Goal: Task Accomplishment & Management: Use online tool/utility

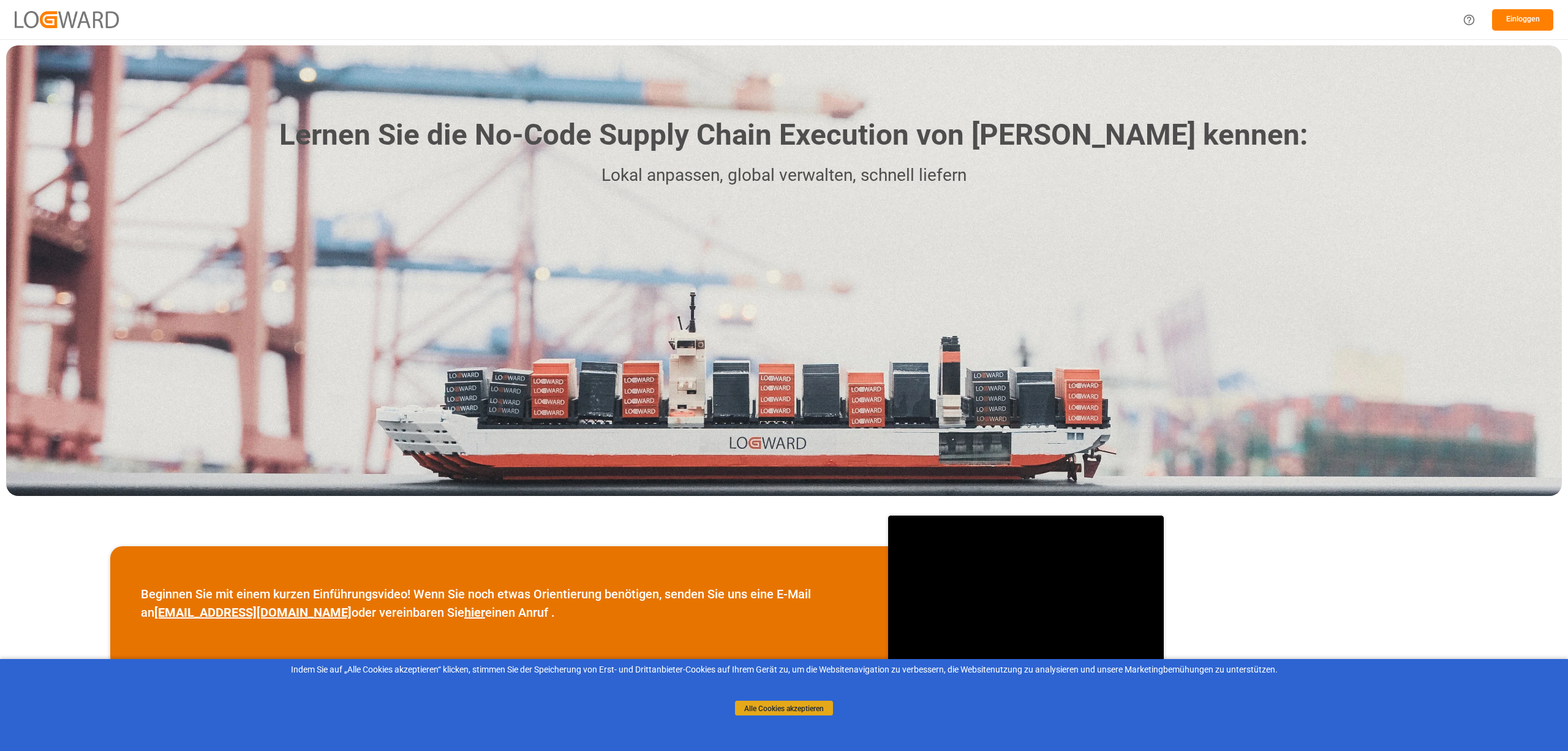
click at [799, 711] on font "Alle Cookies akzeptieren" at bounding box center [784, 708] width 80 height 9
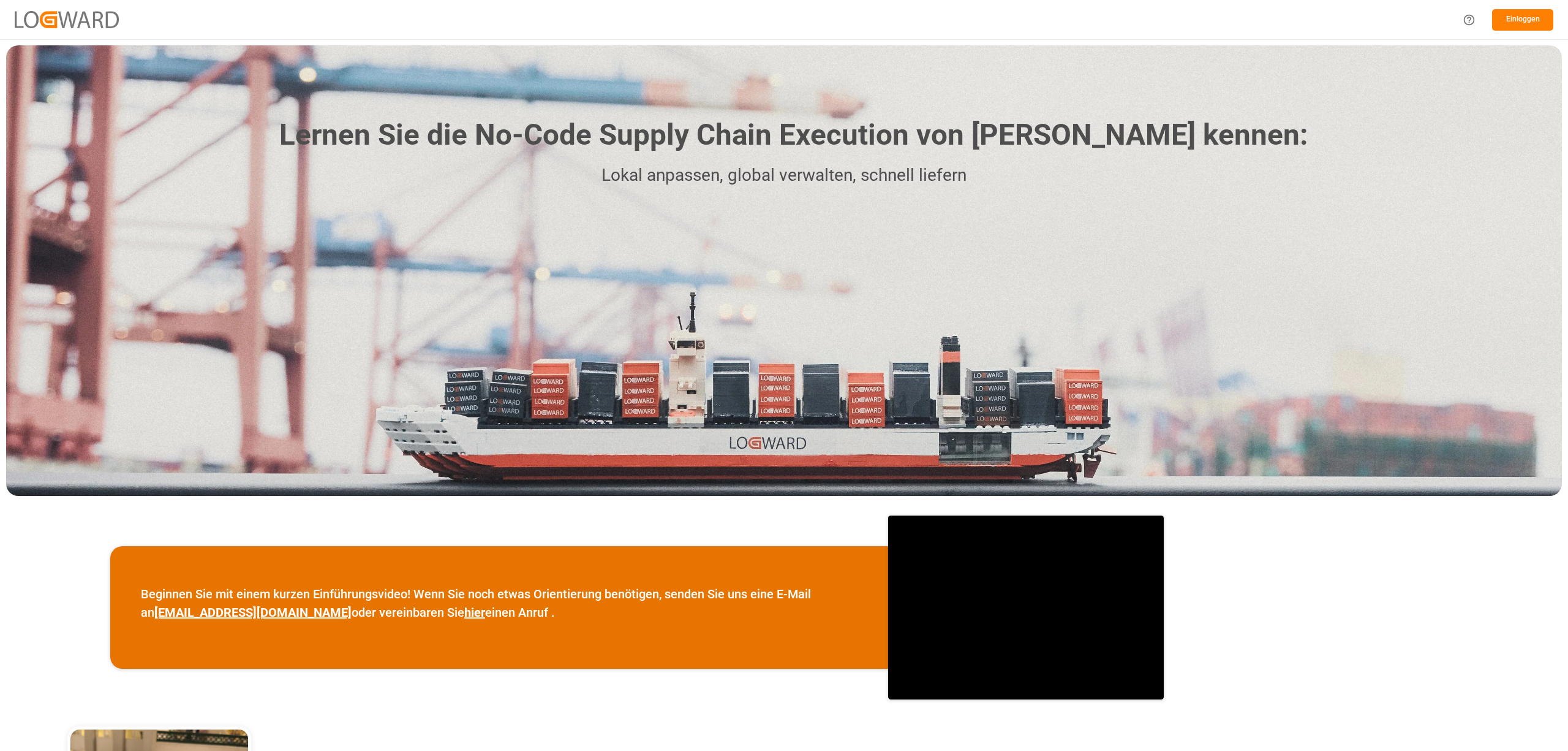
click at [1533, 18] on font "Einloggen" at bounding box center [1523, 19] width 34 height 9
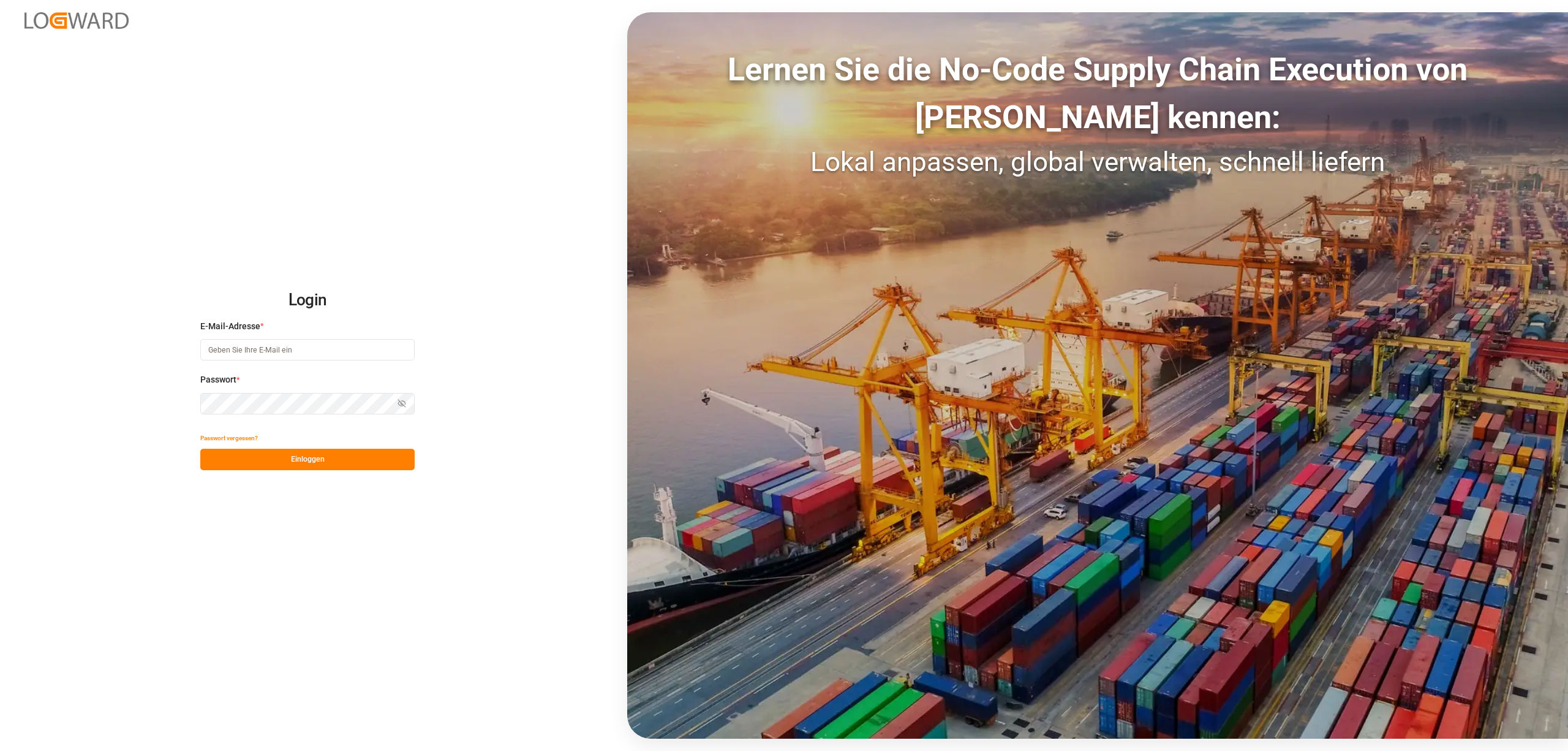
click at [229, 354] on input at bounding box center [307, 350] width 214 height 21
type input "inge.niegsch@rhenus.com"
click at [280, 456] on button "Einloggen" at bounding box center [307, 459] width 214 height 21
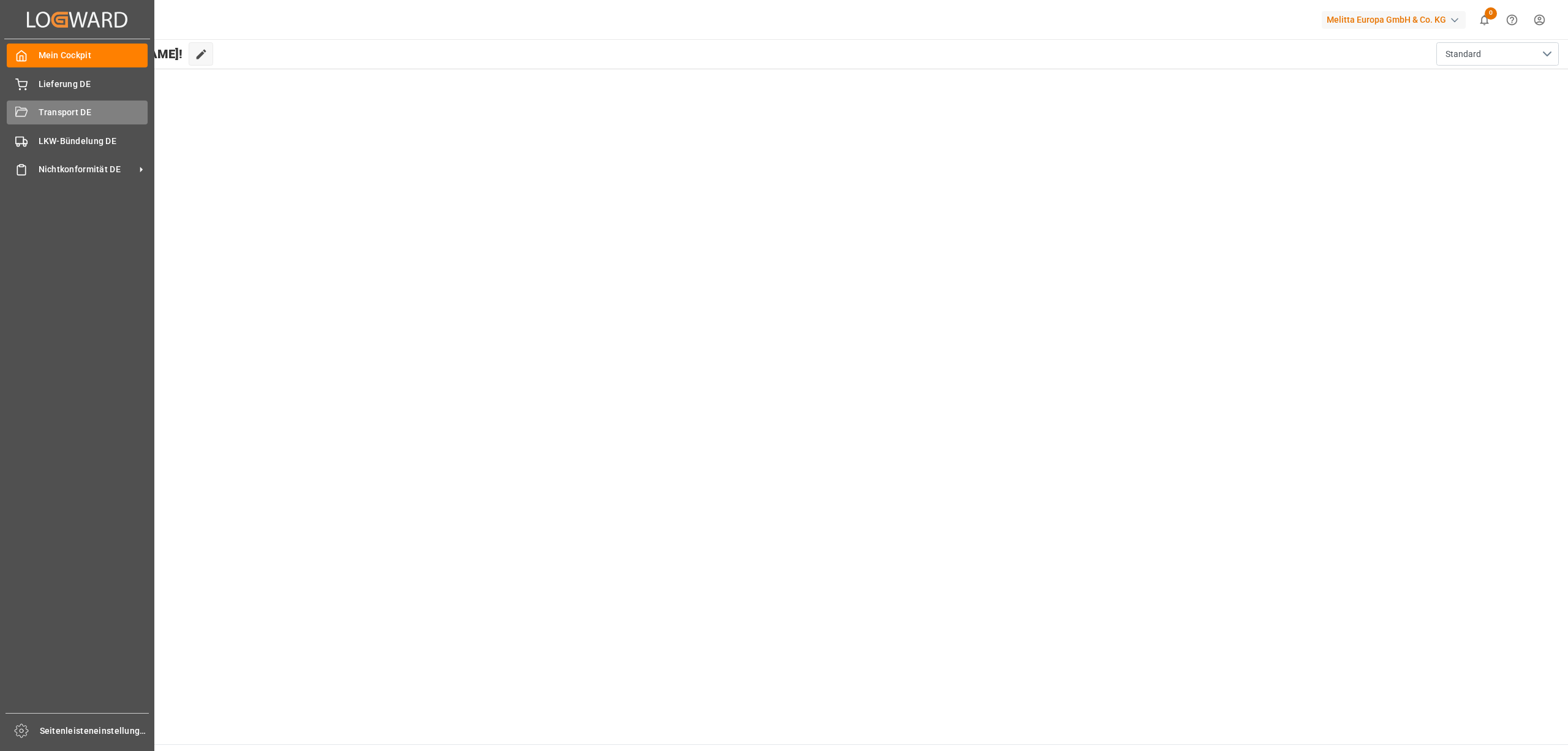
click at [29, 115] on div "Transport DE Transport DE" at bounding box center [77, 112] width 141 height 24
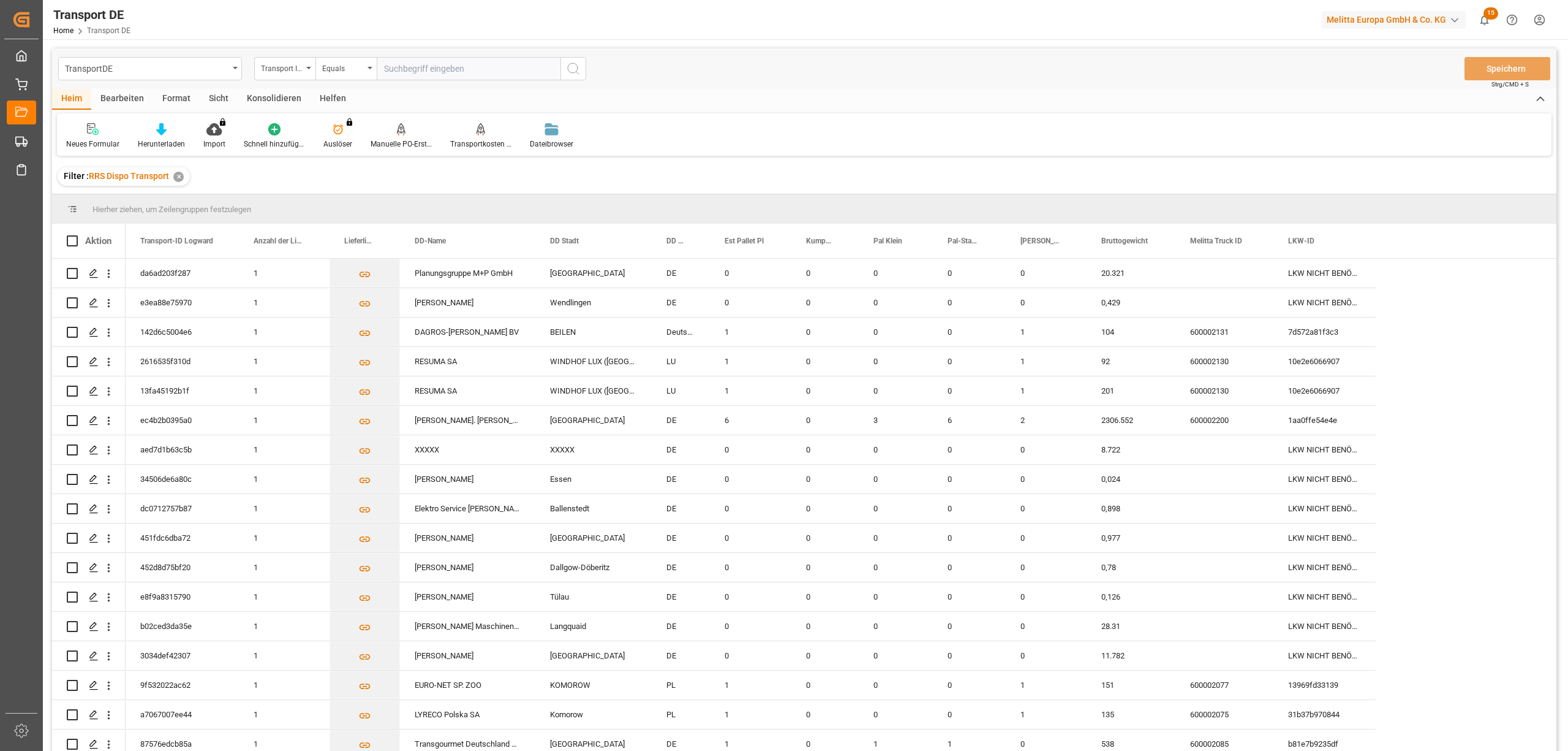
click at [260, 95] on font "Konsolidieren" at bounding box center [274, 98] width 54 height 10
click at [90, 140] on font "Konsolidierungsliste" at bounding box center [100, 144] width 67 height 9
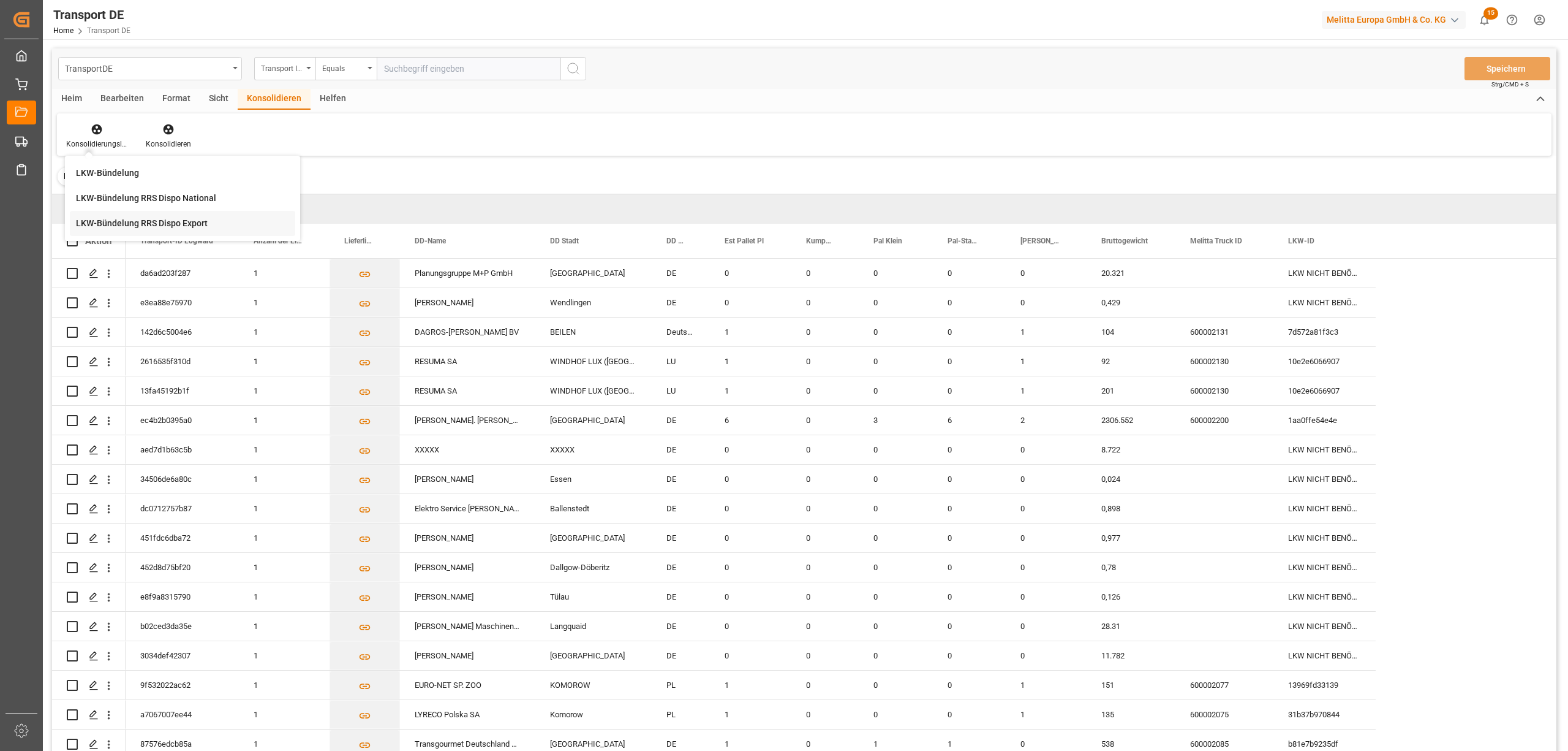
click at [125, 226] on font "LKW-Bündelung RRS Dispo Export" at bounding box center [142, 223] width 132 height 10
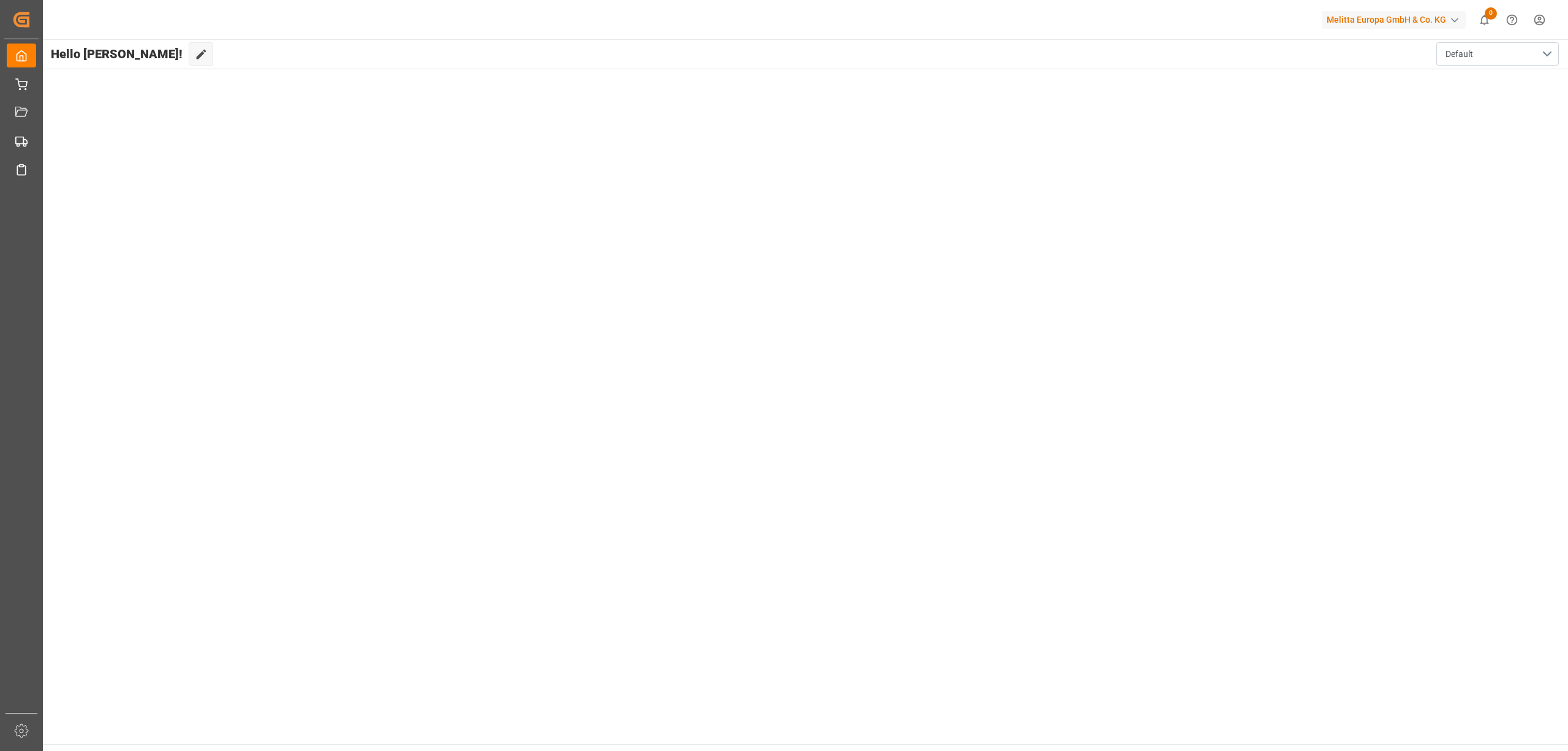
drag, startPoint x: 619, startPoint y: 283, endPoint x: 608, endPoint y: 297, distance: 17.8
click at [618, 284] on main "Hello [PERSON_NAME]! Edit Cockpit Default" at bounding box center [804, 391] width 1526 height 704
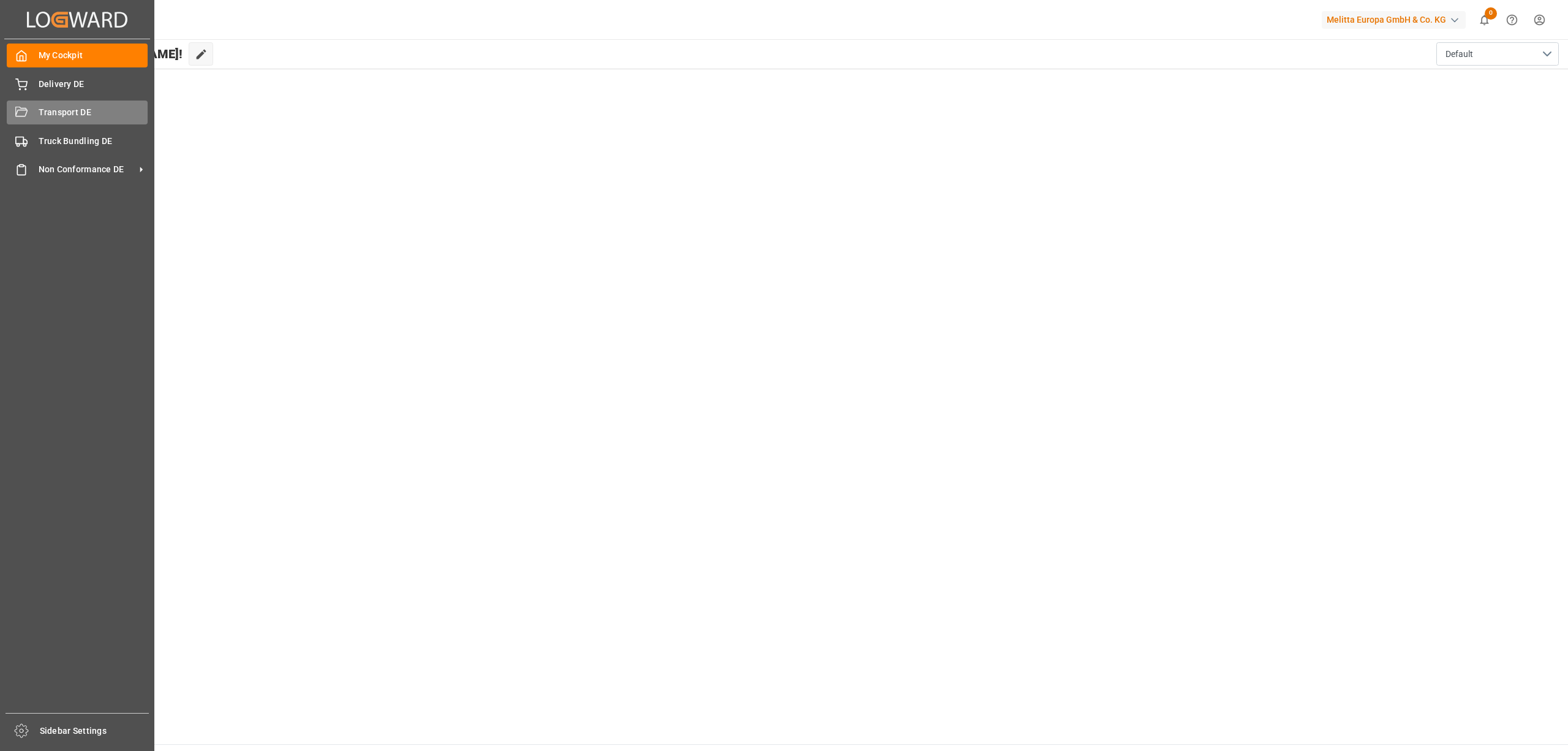
click at [24, 113] on icon at bounding box center [21, 113] width 12 height 12
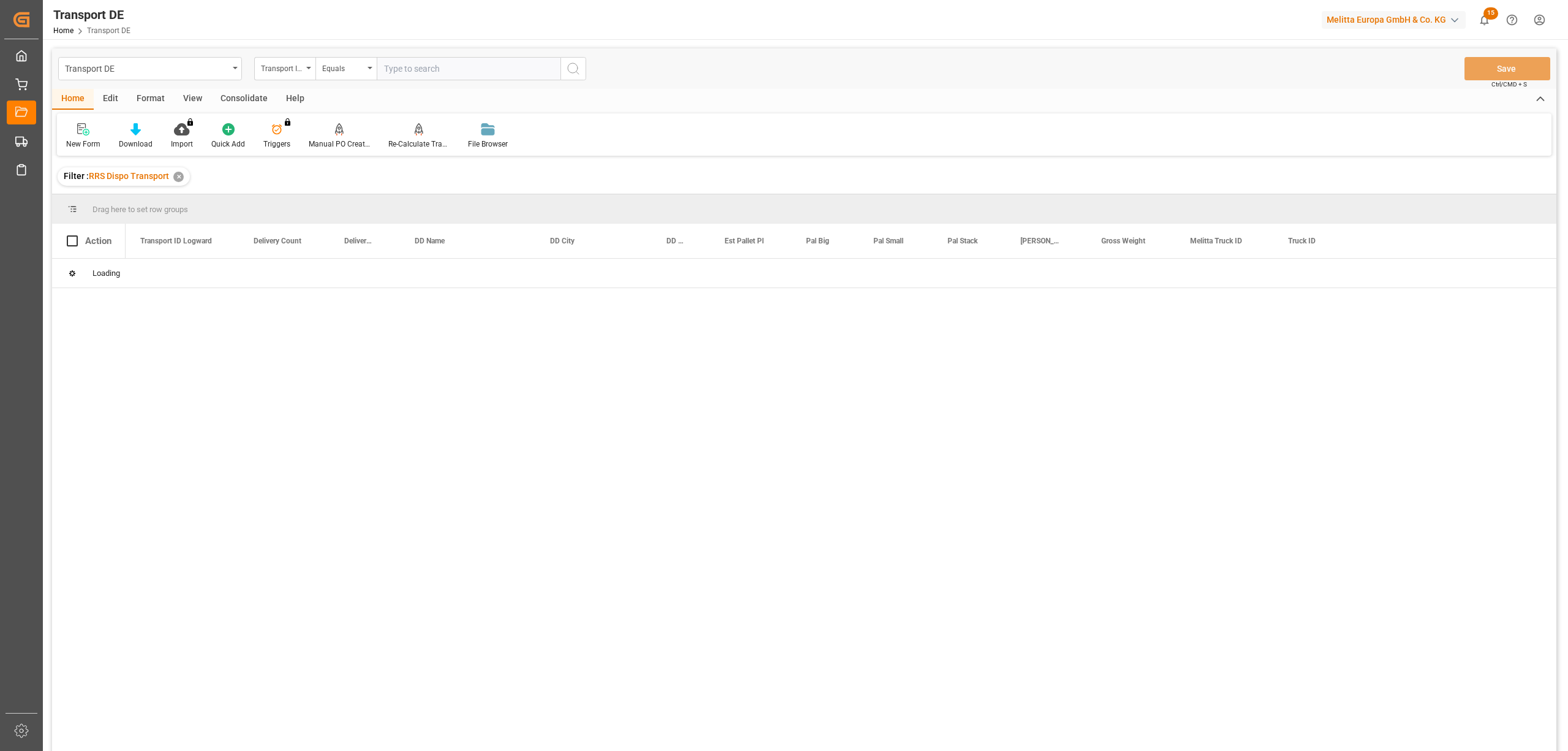
click at [246, 99] on div "Consolidate" at bounding box center [244, 99] width 66 height 21
click at [104, 140] on div "Consolidation List" at bounding box center [96, 143] width 60 height 11
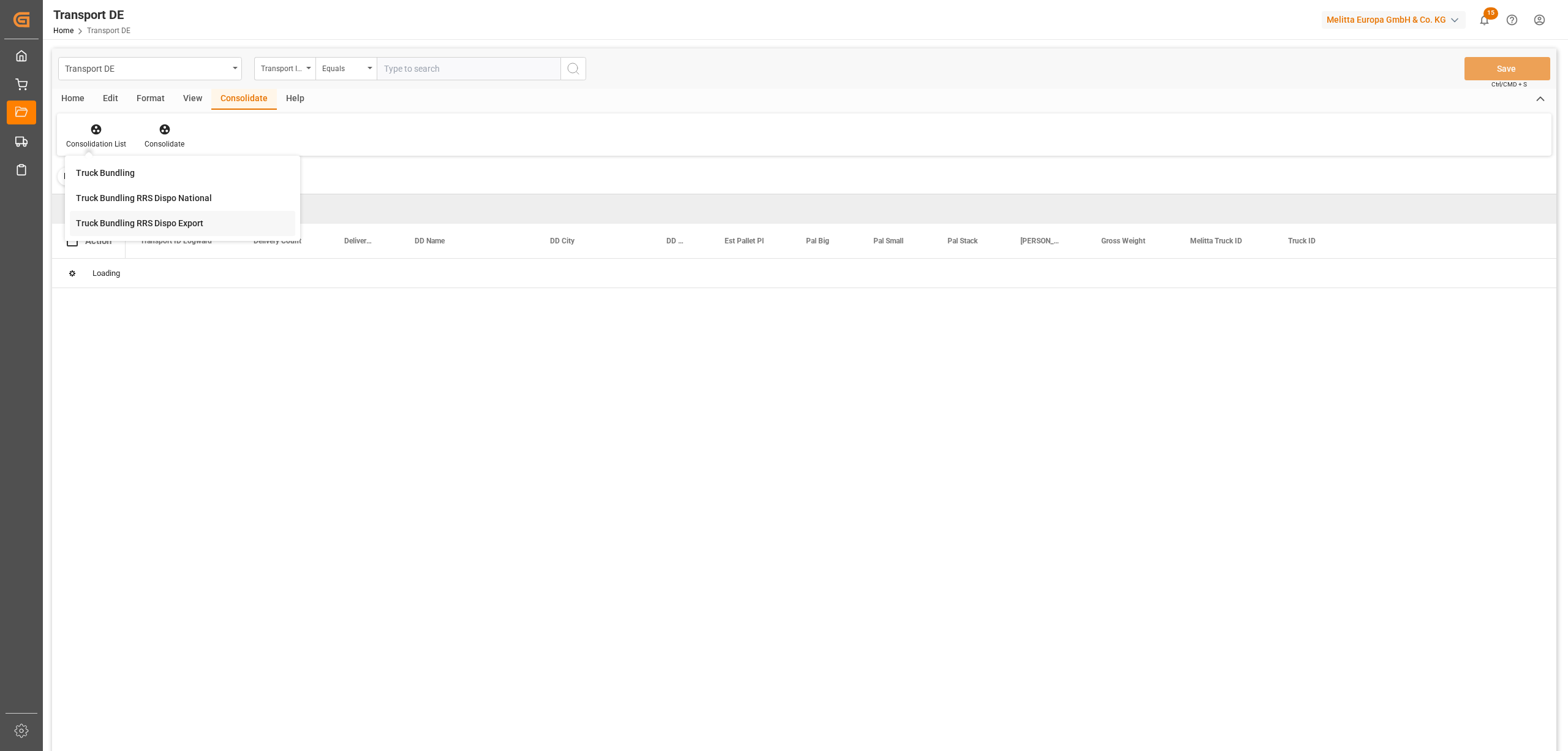
click at [130, 233] on div "Transport DE Transport ID Logward Equals Save Ctrl/CMD + S Home Edit Format Vie…" at bounding box center [804, 416] width 1504 height 735
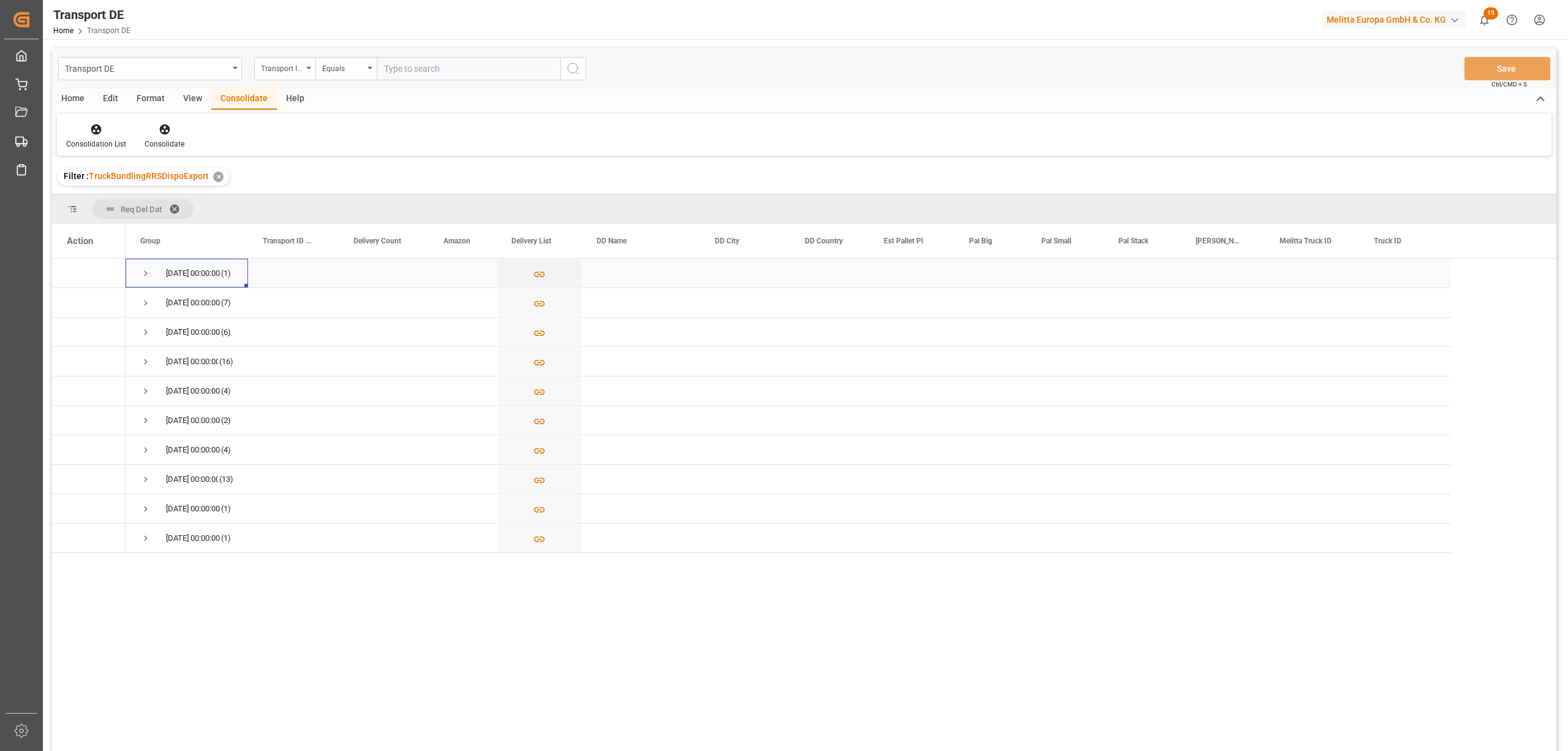
click at [150, 273] on span "Press SPACE to select this row." at bounding box center [145, 273] width 11 height 11
click at [136, 328] on div "[DATE] 00:00:00 (7)" at bounding box center [186, 332] width 122 height 29
click at [145, 331] on span "Press SPACE to select this row." at bounding box center [145, 332] width 11 height 11
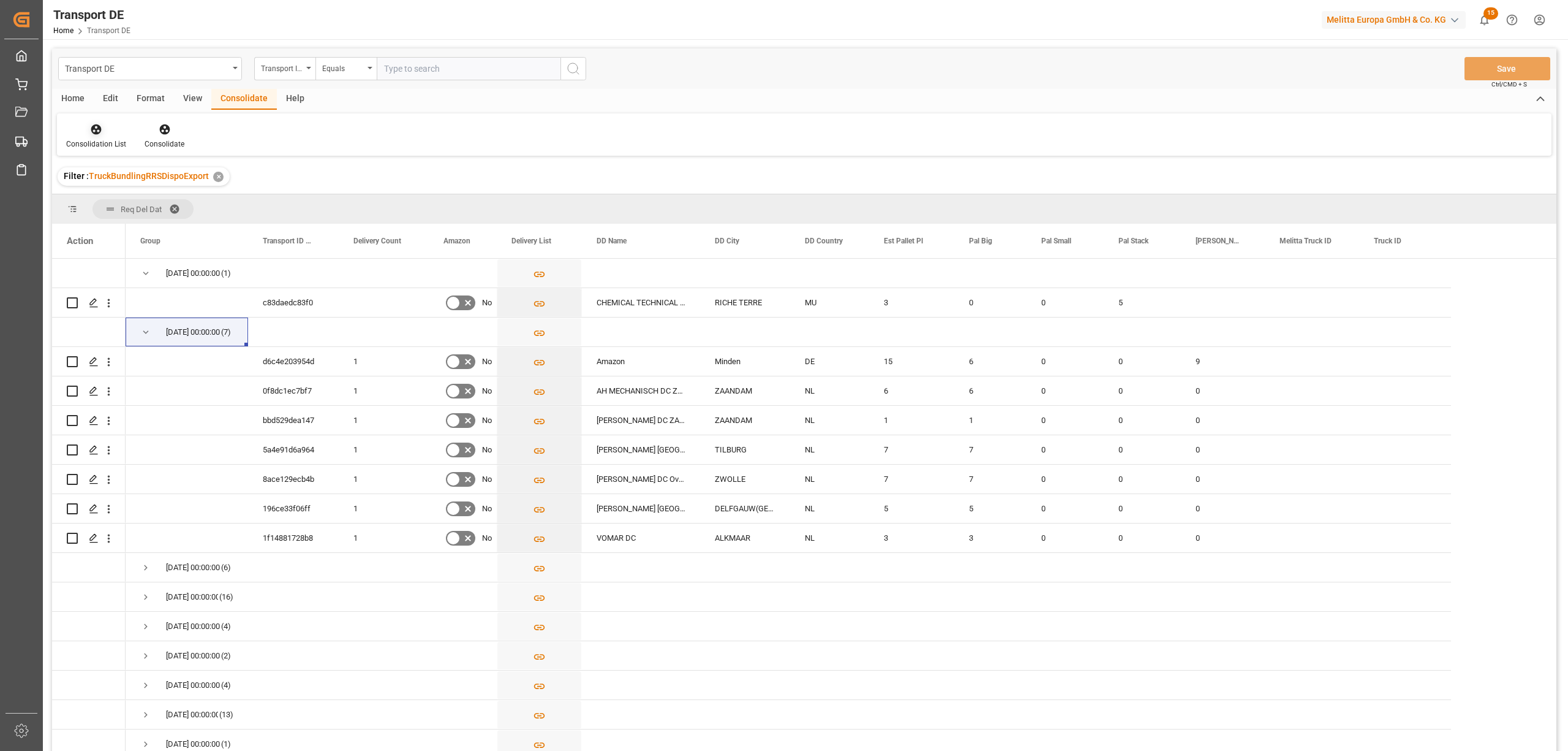
click at [100, 135] on icon at bounding box center [96, 129] width 12 height 12
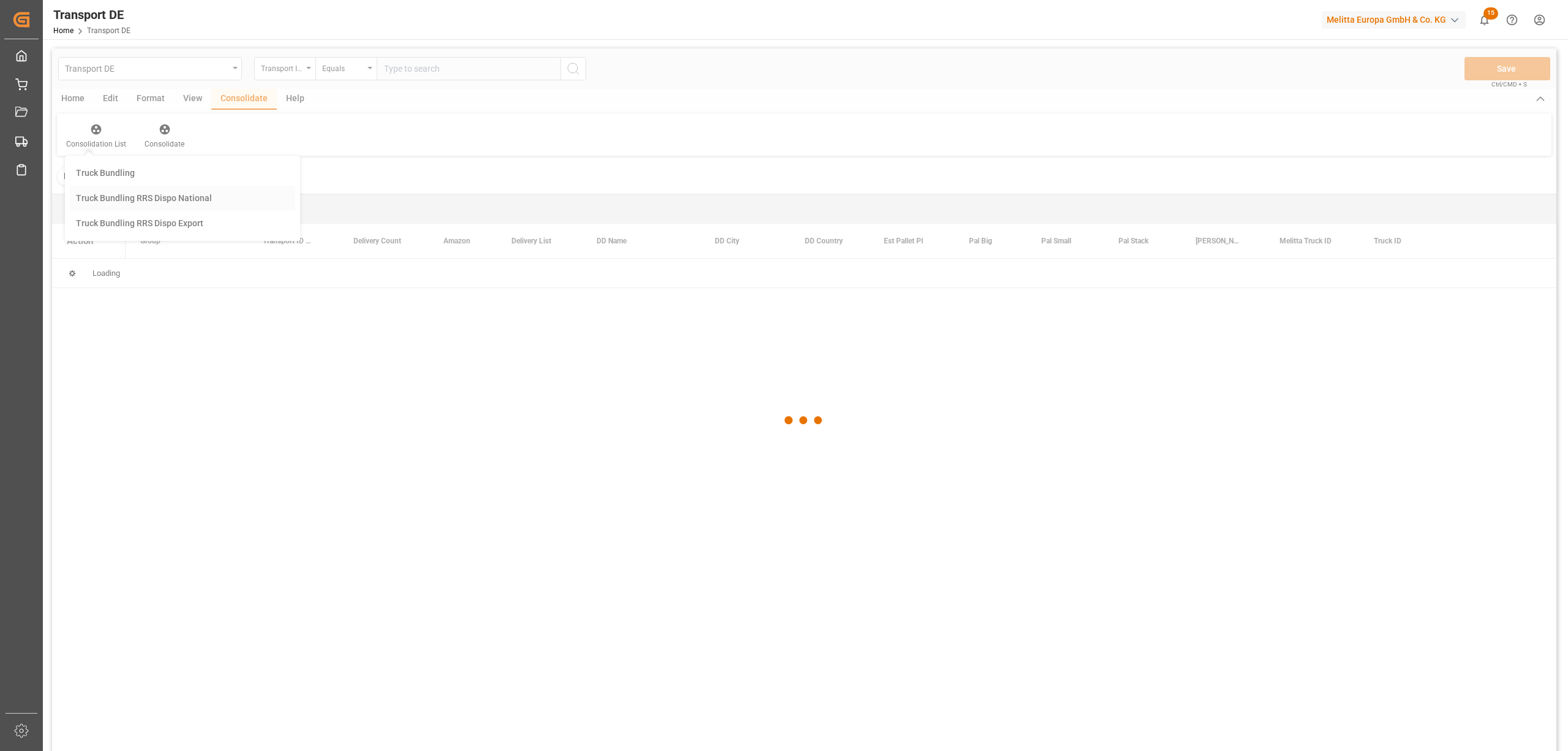
click at [192, 193] on div "Transport DE Transport ID Logward Equals Save Ctrl/CMD + S Home Edit Format Vie…" at bounding box center [804, 416] width 1504 height 735
